Goal: Information Seeking & Learning: Check status

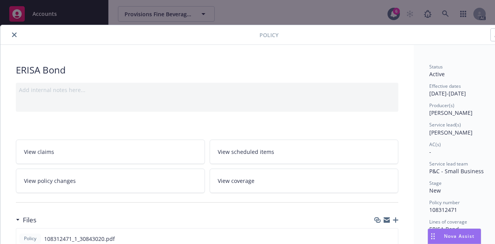
click at [313, 19] on div "Policy [PERSON_NAME] Add internal notes here... View claims View scheduled item…" at bounding box center [247, 122] width 495 height 244
drag, startPoint x: 14, startPoint y: 34, endPoint x: 149, endPoint y: 31, distance: 135.6
click at [17, 34] on button "close" at bounding box center [14, 34] width 9 height 9
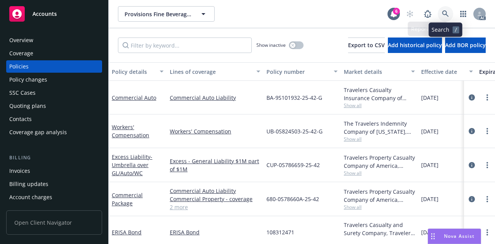
click at [444, 14] on icon at bounding box center [445, 13] width 7 height 7
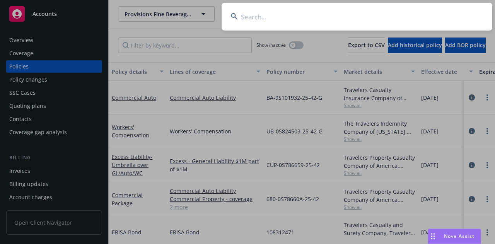
click at [274, 18] on input at bounding box center [356, 17] width 270 height 28
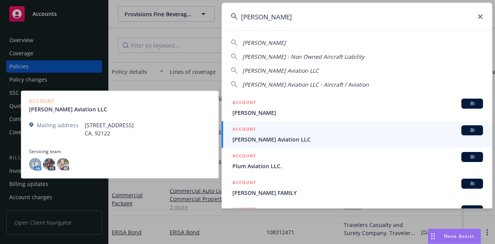
type input "dave simpson"
click at [266, 137] on span "Dave Simpson Aviation LLC" at bounding box center [357, 139] width 250 height 8
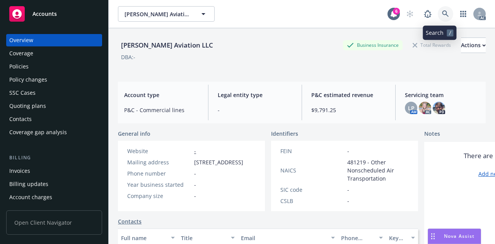
click at [442, 13] on icon at bounding box center [445, 13] width 7 height 7
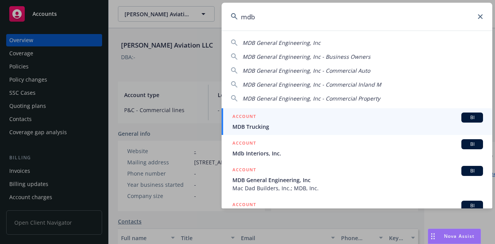
click at [302, 41] on span "MDB General Engineering, Inc" at bounding box center [281, 42] width 78 height 7
type input "MDB General Engineering, Inc"
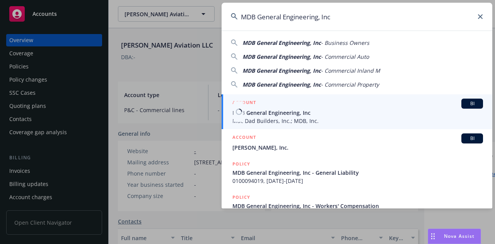
click at [287, 115] on span "MDB General Engineering, Inc" at bounding box center [357, 113] width 250 height 8
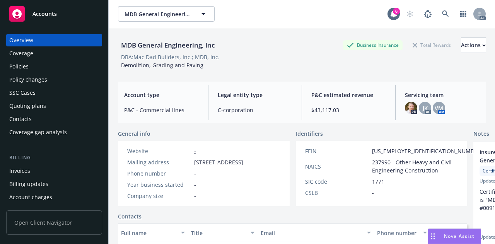
click at [28, 62] on div "Policies" at bounding box center [18, 66] width 19 height 12
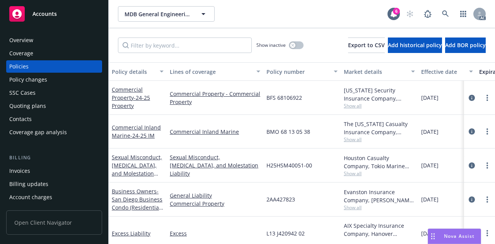
click at [22, 170] on div "Invoices" at bounding box center [19, 171] width 21 height 12
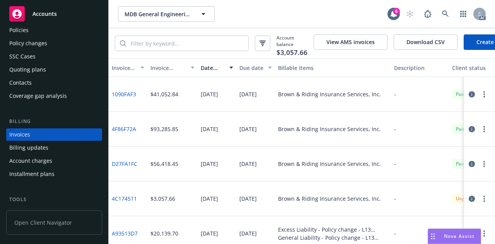
click at [120, 166] on link "D27FA1FC" at bounding box center [125, 164] width 26 height 8
click at [277, 139] on div "Brown & Riding Insurance Services, Inc." at bounding box center [333, 129] width 116 height 35
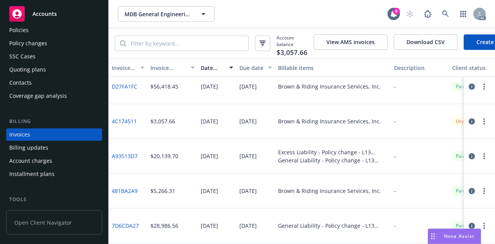
scroll to position [155, 0]
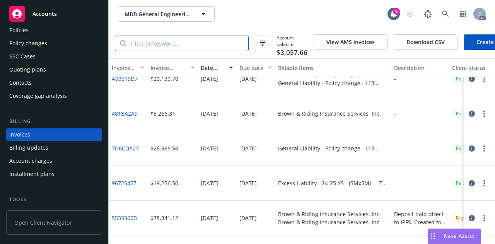
click at [181, 43] on input "search" at bounding box center [187, 43] width 122 height 15
click at [207, 43] on input "search" at bounding box center [187, 43] width 122 height 15
type input "tru-eco"
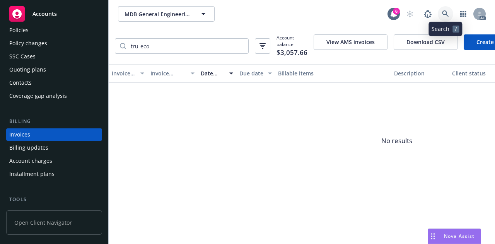
click at [444, 10] on icon at bounding box center [445, 13] width 7 height 7
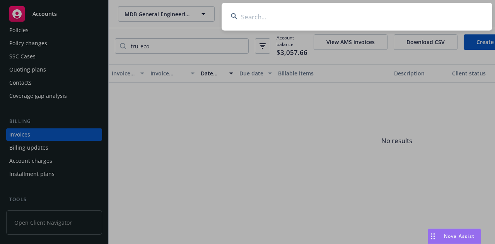
click at [277, 18] on input at bounding box center [356, 17] width 270 height 28
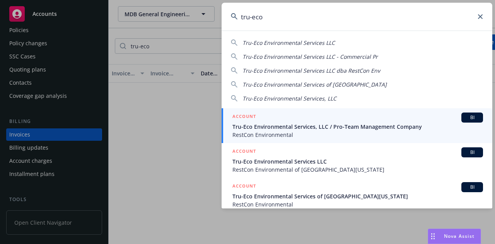
type input "tru-eco"
click at [291, 128] on span "Tru-Eco Environmental Services, LLC / Pro-Team Management Company" at bounding box center [357, 126] width 250 height 8
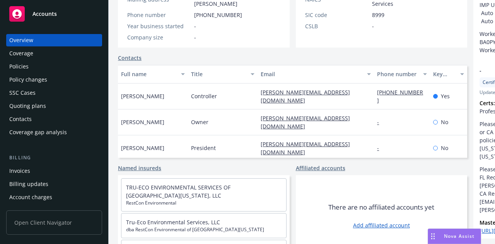
scroll to position [193, 0]
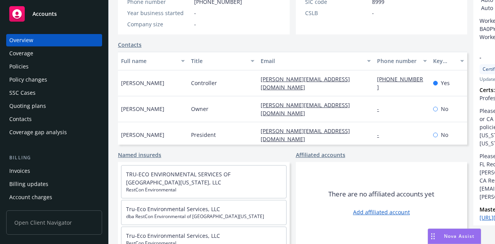
click at [202, 157] on div "General info Website https://restconenviro-socal.com/ Mailing address 1440 N Be…" at bounding box center [292, 97] width 349 height 294
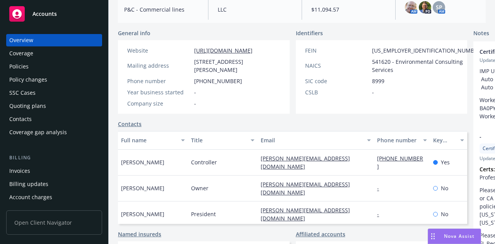
scroll to position [77, 0]
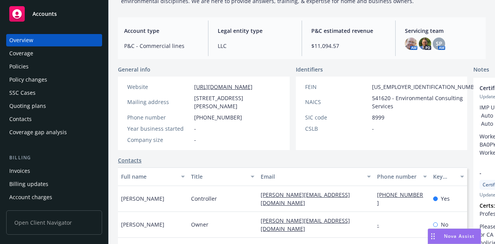
click at [32, 79] on div "Policy changes" at bounding box center [28, 79] width 38 height 12
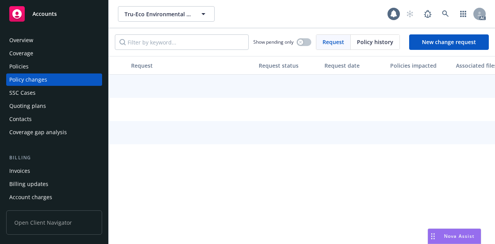
click at [24, 66] on div "Policies" at bounding box center [18, 66] width 19 height 12
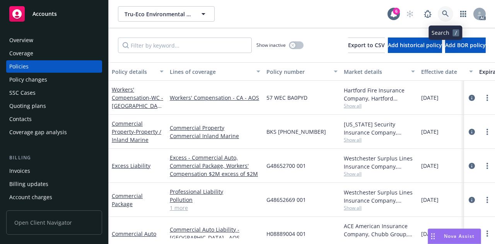
click at [443, 14] on icon at bounding box center [445, 13] width 7 height 7
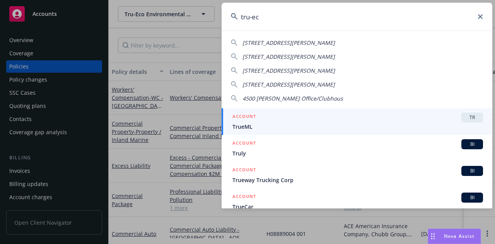
type input "tru-eco"
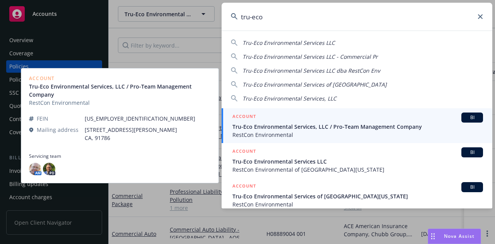
click at [469, 116] on span "BI" at bounding box center [471, 117] width 15 height 7
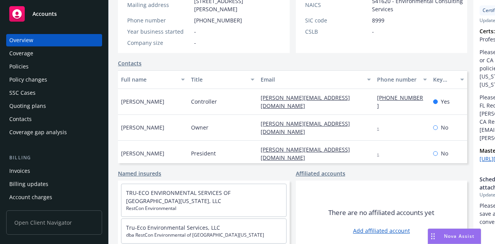
scroll to position [207, 0]
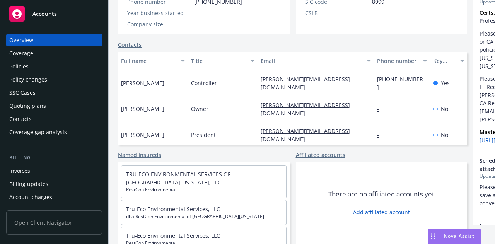
click at [29, 108] on div "Quoting plans" at bounding box center [27, 106] width 37 height 12
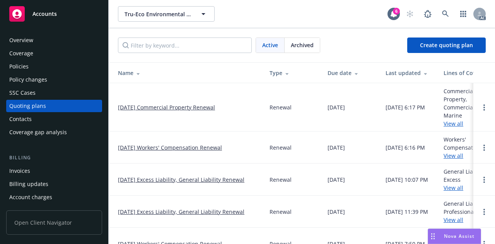
drag, startPoint x: 210, startPoint y: 103, endPoint x: 214, endPoint y: 107, distance: 5.5
click at [210, 104] on link "11/16/25 Commercial Property Renewal" at bounding box center [166, 107] width 97 height 8
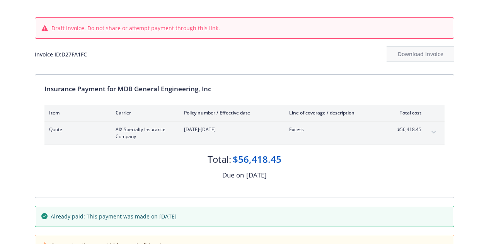
scroll to position [39, 0]
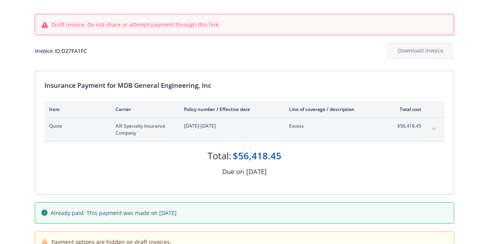
click at [431, 126] on button "expand content" at bounding box center [433, 128] width 12 height 12
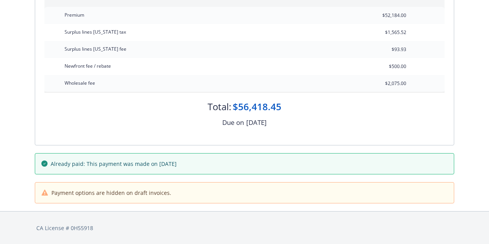
scroll to position [0, 0]
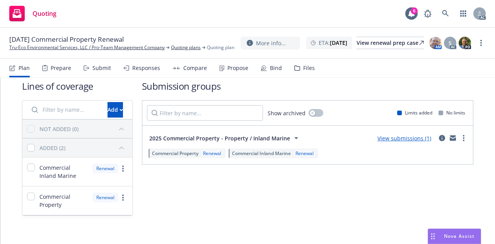
scroll to position [16, 0]
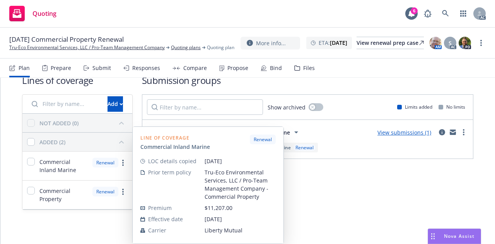
drag, startPoint x: 74, startPoint y: 169, endPoint x: 152, endPoint y: 167, distance: 78.1
click at [76, 169] on span "Commercial Inland Marine" at bounding box center [63, 166] width 48 height 16
checkbox input "true"
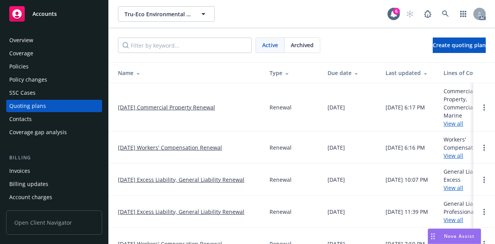
click at [25, 174] on div "Invoices" at bounding box center [19, 171] width 21 height 12
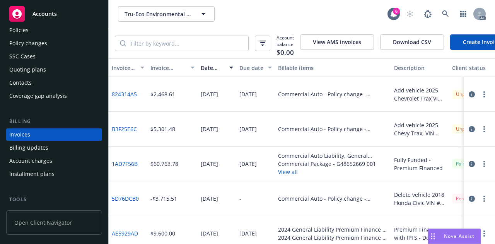
click at [133, 98] on link "824314A5" at bounding box center [124, 94] width 25 height 8
click at [128, 201] on link "5D76DCB0" at bounding box center [125, 198] width 27 height 8
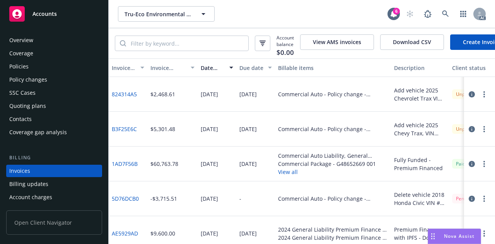
click at [32, 54] on div "Coverage" at bounding box center [21, 53] width 24 height 12
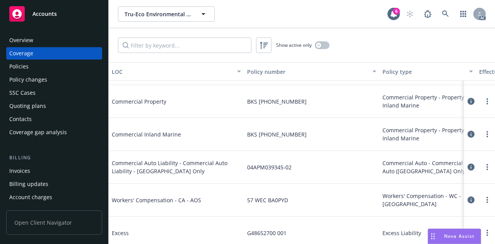
scroll to position [193, 0]
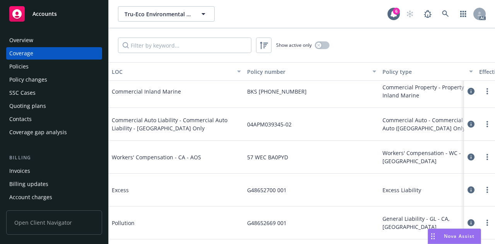
drag, startPoint x: 40, startPoint y: 43, endPoint x: 95, endPoint y: 57, distance: 56.3
click at [41, 43] on div "Overview" at bounding box center [54, 40] width 90 height 12
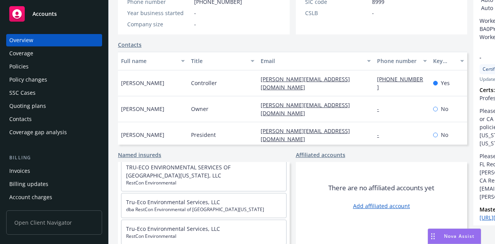
scroll to position [11, 0]
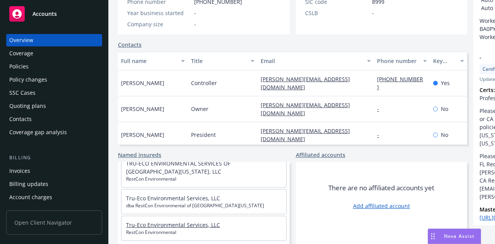
click at [180, 221] on link "Tru-Eco Environmental Services, LLC" at bounding box center [173, 224] width 94 height 7
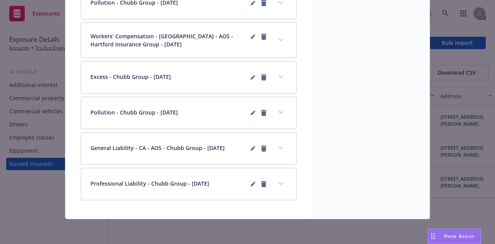
scroll to position [271, 0]
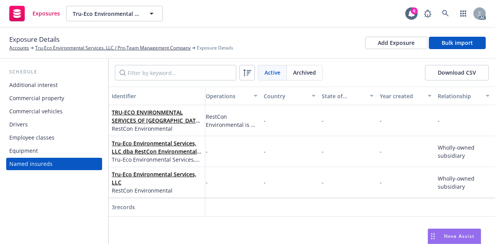
scroll to position [0, 294]
click at [43, 196] on div "Schedule Additional interest Commercial property Commercial vehicles Drivers Em…" at bounding box center [54, 151] width 108 height 185
drag, startPoint x: 247, startPoint y: 108, endPoint x: 262, endPoint y: 108, distance: 14.7
click at [248, 108] on div "RestCon Environmental is an experienced consulting firm with a broad understand…" at bounding box center [230, 120] width 58 height 31
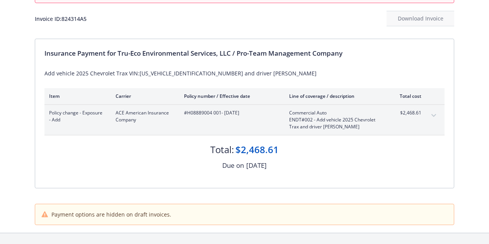
scroll to position [77, 0]
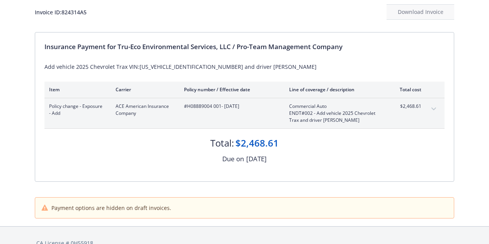
click at [438, 108] on button "expand content" at bounding box center [433, 109] width 12 height 12
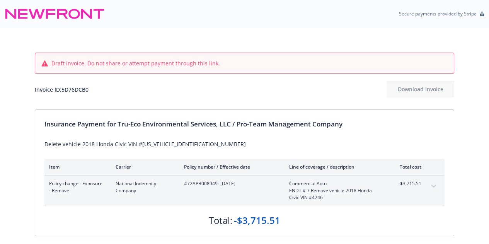
scroll to position [91, 0]
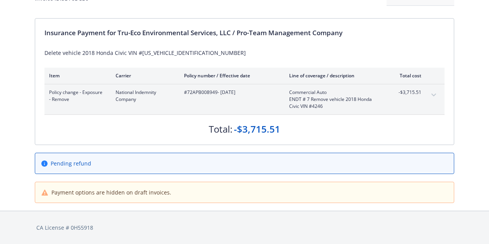
click at [436, 94] on button "expand content" at bounding box center [433, 95] width 12 height 12
